Goal: Information Seeking & Learning: Check status

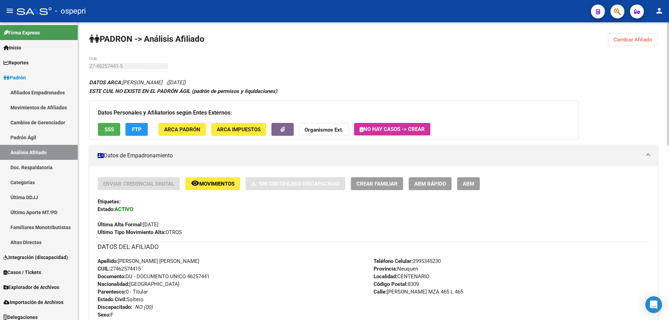
click at [632, 43] on button "Cambiar Afiliado" at bounding box center [633, 39] width 50 height 13
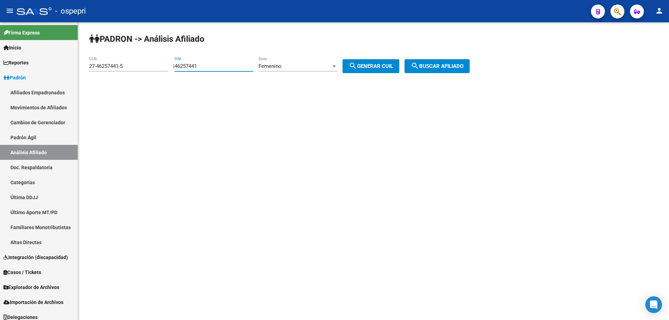
click at [226, 64] on input "46257441" at bounding box center [214, 66] width 79 height 6
paste input "22898766"
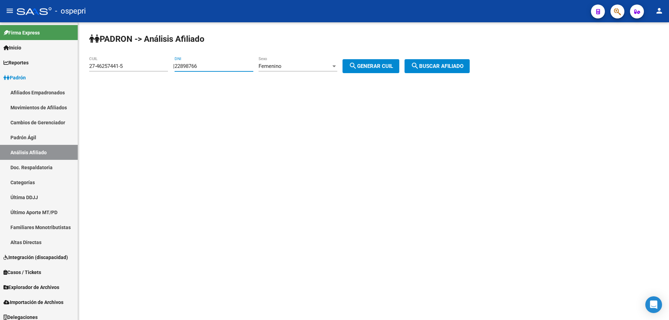
type input "22898766"
click at [314, 63] on div "Femenino" at bounding box center [295, 66] width 72 height 6
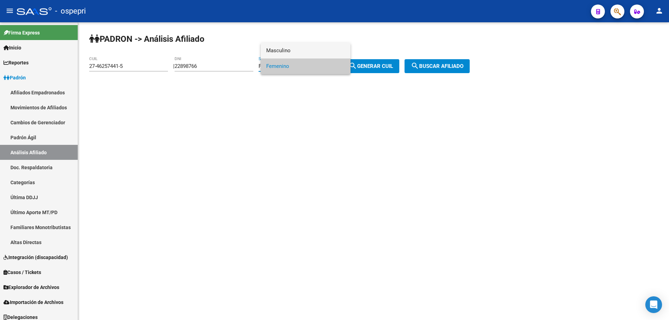
click at [307, 56] on span "Masculino" at bounding box center [305, 51] width 79 height 16
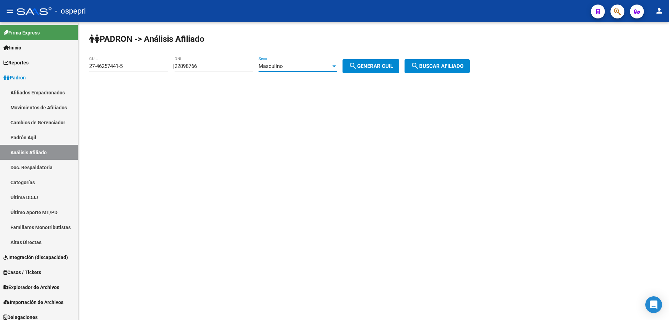
click at [378, 65] on span "search Generar CUIL" at bounding box center [371, 66] width 44 height 6
type input "20-22898766-3"
click at [439, 63] on span "search Buscar afiliado" at bounding box center [437, 66] width 53 height 6
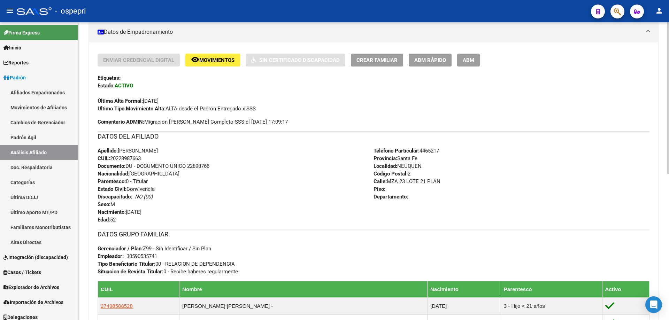
scroll to position [292, 0]
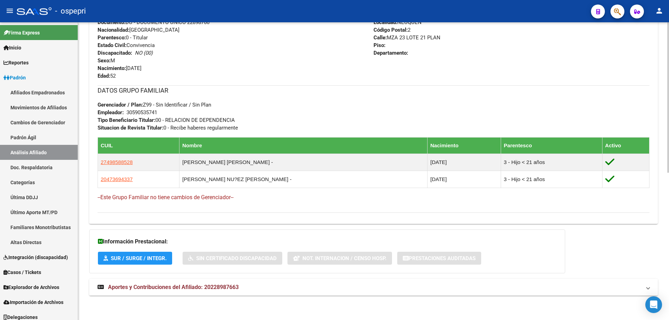
click at [214, 286] on span "Aportes y Contribuciones del Afiliado: 20228987663" at bounding box center [173, 287] width 131 height 7
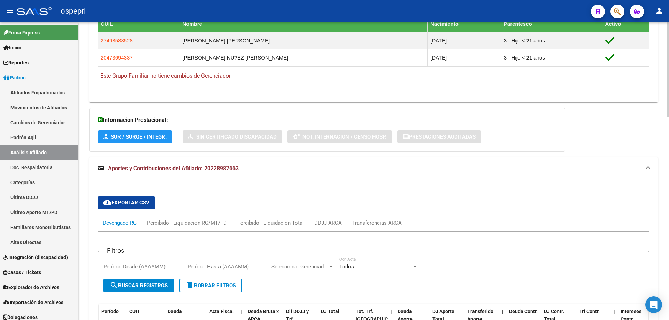
scroll to position [478, 0]
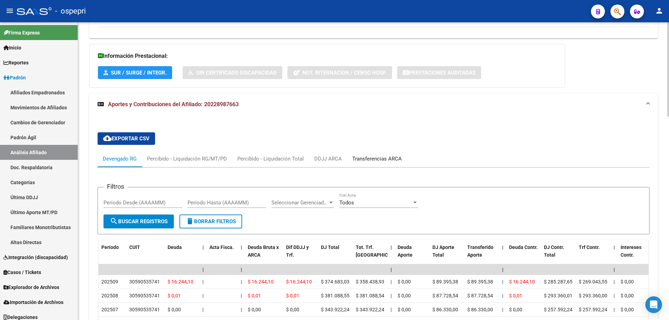
click at [384, 158] on div "Transferencias ARCA" at bounding box center [376, 159] width 49 height 8
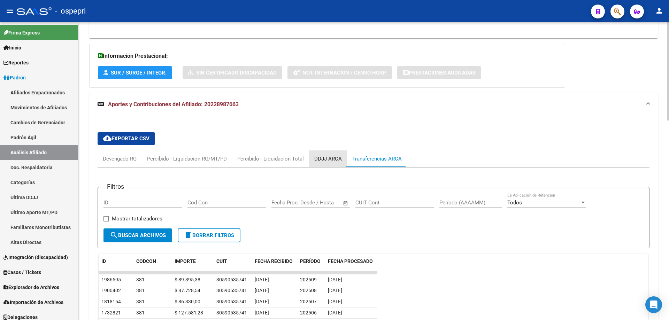
click at [326, 157] on div "DDJJ ARCA" at bounding box center [328, 159] width 28 height 8
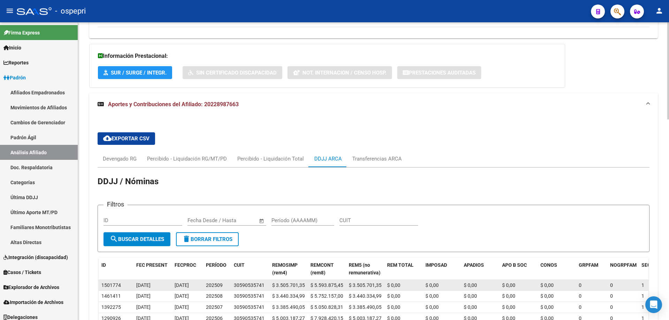
click at [244, 285] on div "30590535741" at bounding box center [249, 286] width 31 height 8
copy div "30590535741"
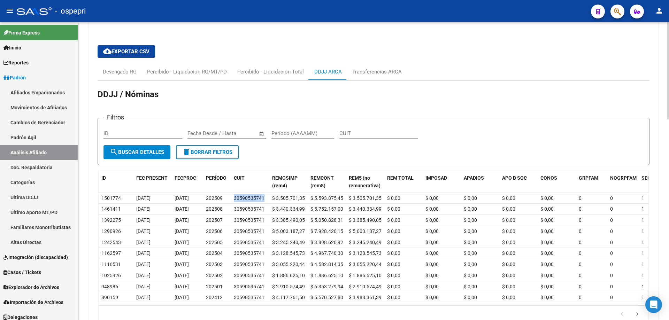
scroll to position [571, 0]
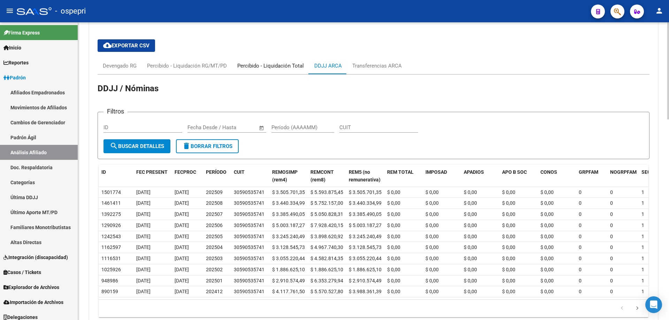
click at [270, 67] on div "Percibido - Liquidación Total" at bounding box center [270, 66] width 67 height 8
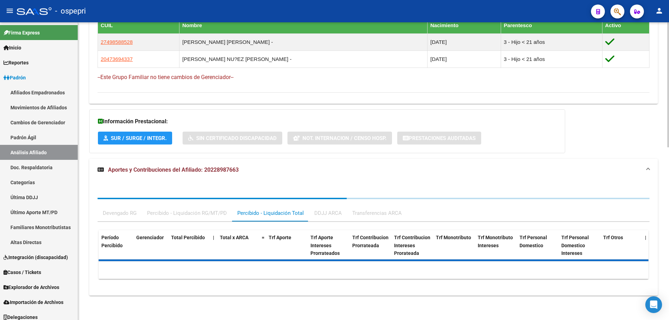
scroll to position [447, 0]
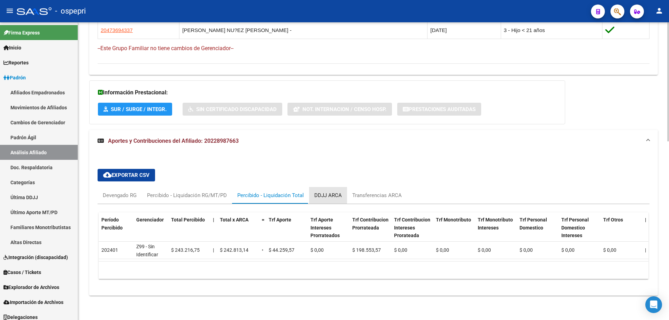
click at [328, 192] on div "DDJJ ARCA" at bounding box center [328, 196] width 28 height 8
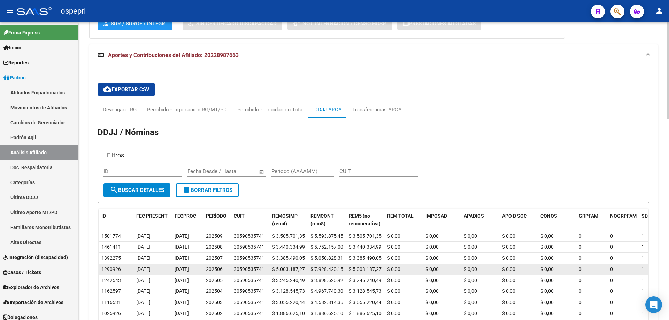
scroll to position [540, 0]
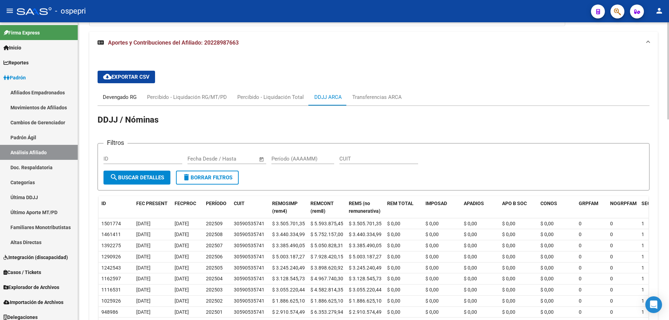
click at [123, 98] on div "Devengado RG" at bounding box center [120, 97] width 34 height 8
